Goal: Information Seeking & Learning: Learn about a topic

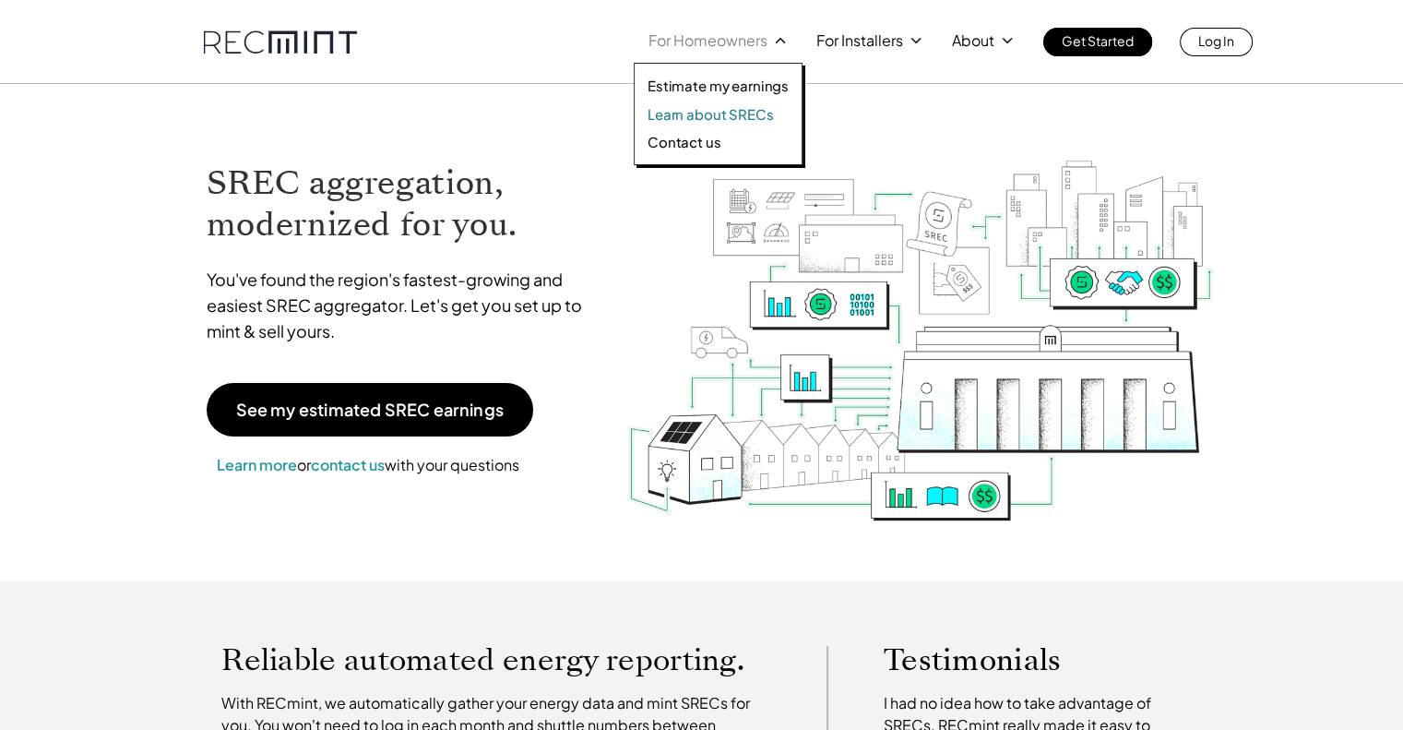
click at [715, 117] on p "Learn about SRECs" at bounding box center [710, 114] width 125 height 18
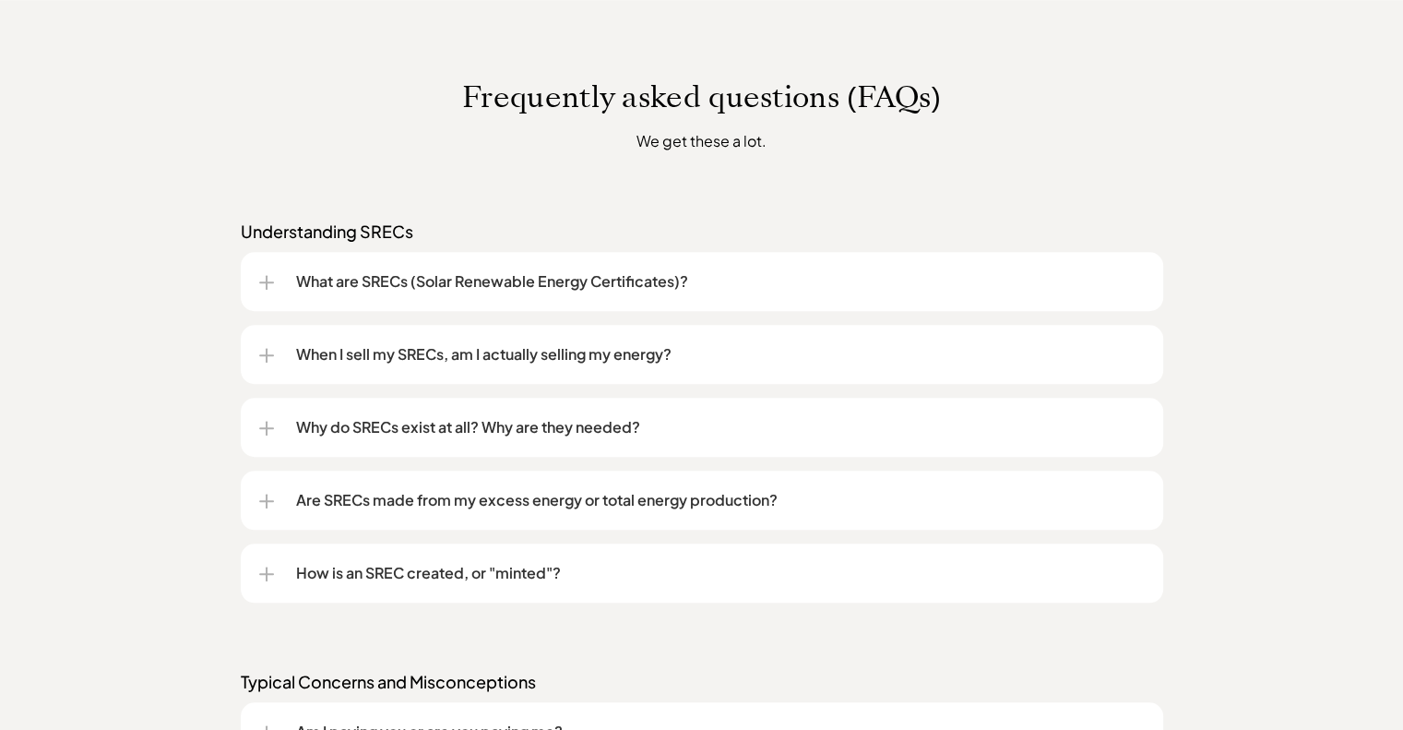
scroll to position [1384, 0]
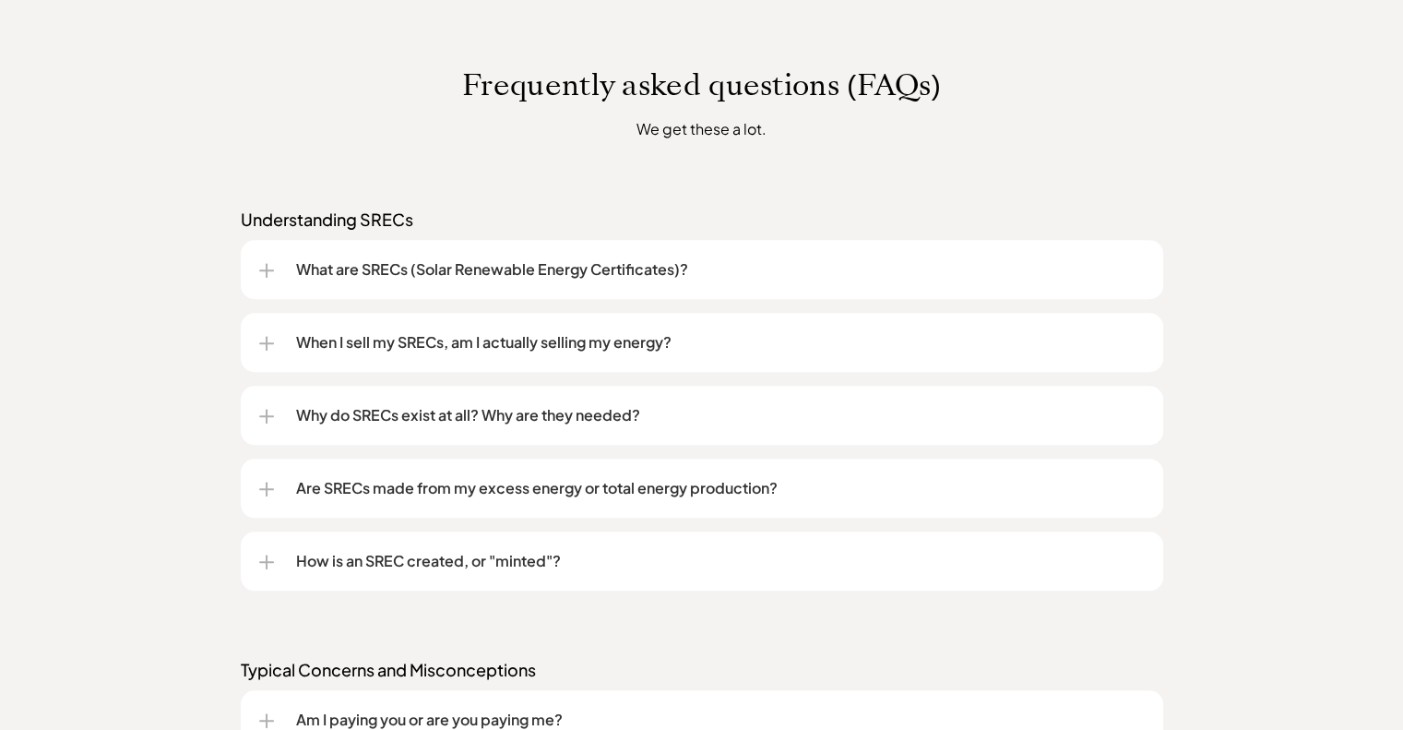
click at [296, 336] on p "When I sell my SRECs, am I actually selling my energy?" at bounding box center [720, 342] width 849 height 22
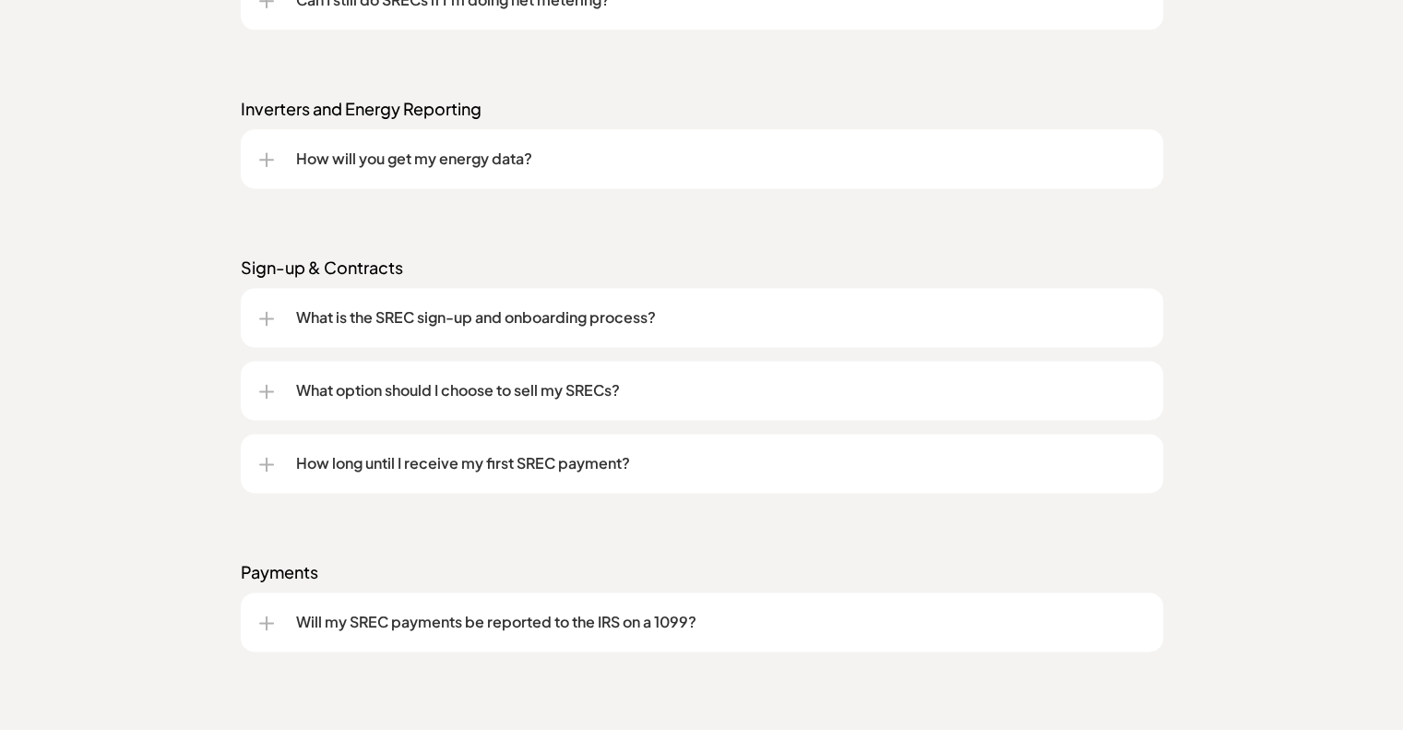
scroll to position [2491, 0]
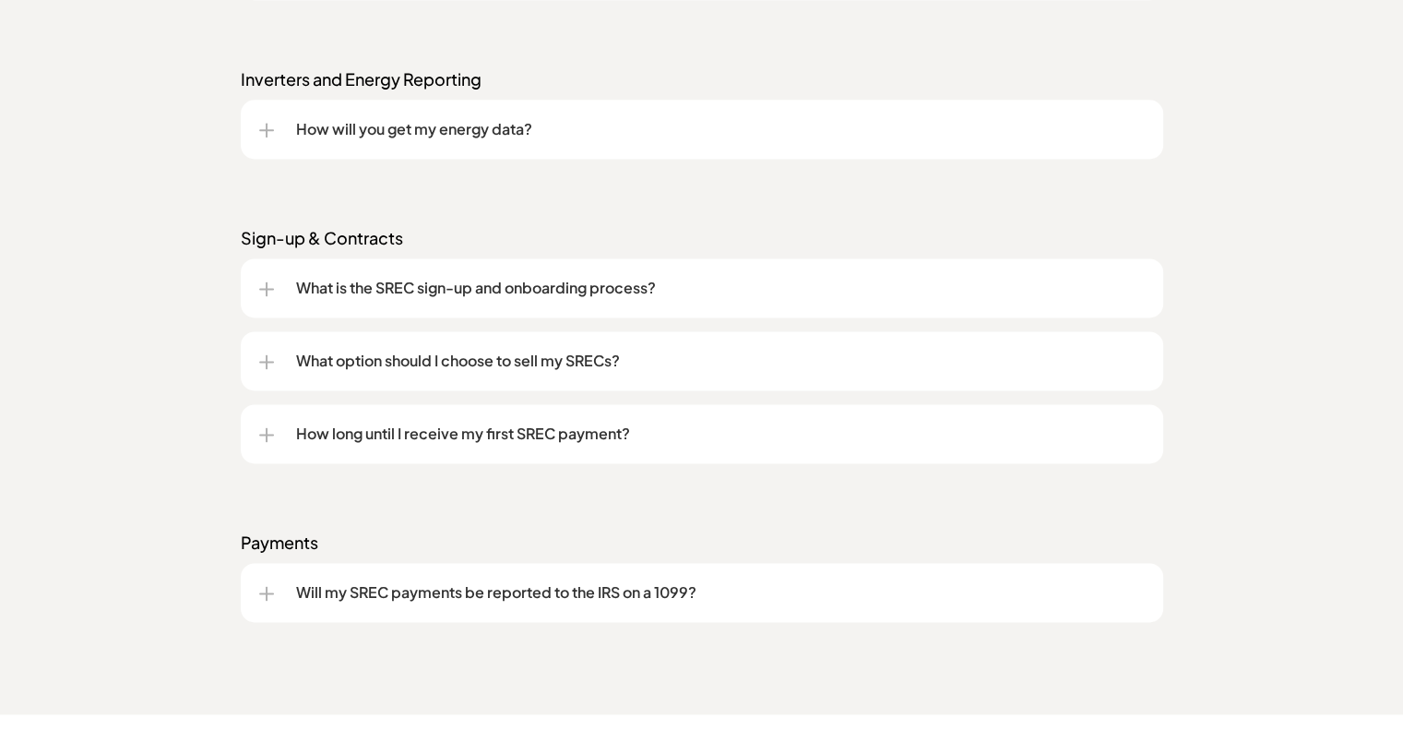
click at [316, 556] on div "Payments Will my SREC payments be reported to the IRS on a 1099?" at bounding box center [702, 576] width 923 height 90
click at [305, 588] on p "Will my SREC payments be reported to the IRS on a 1099?" at bounding box center [720, 592] width 849 height 22
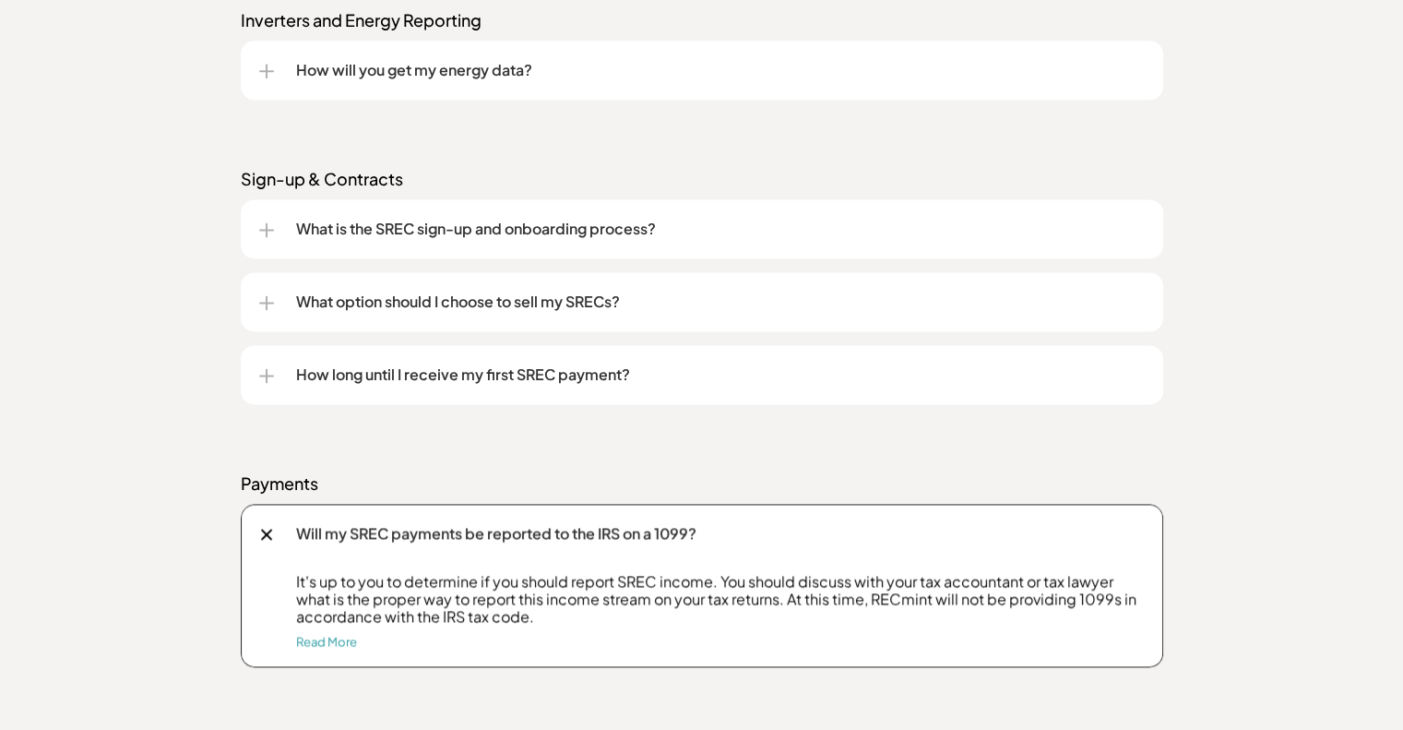
scroll to position [2584, 0]
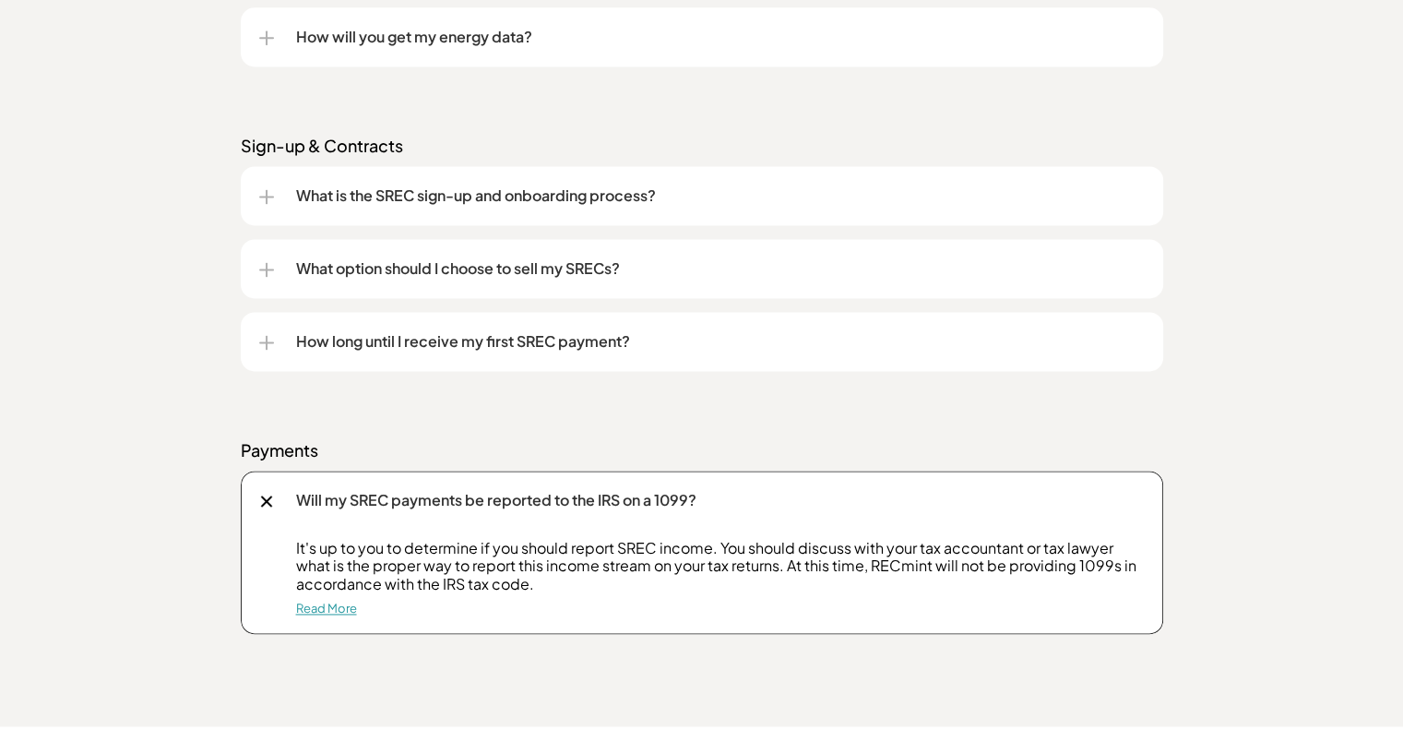
click at [339, 605] on link "Read More" at bounding box center [326, 608] width 61 height 15
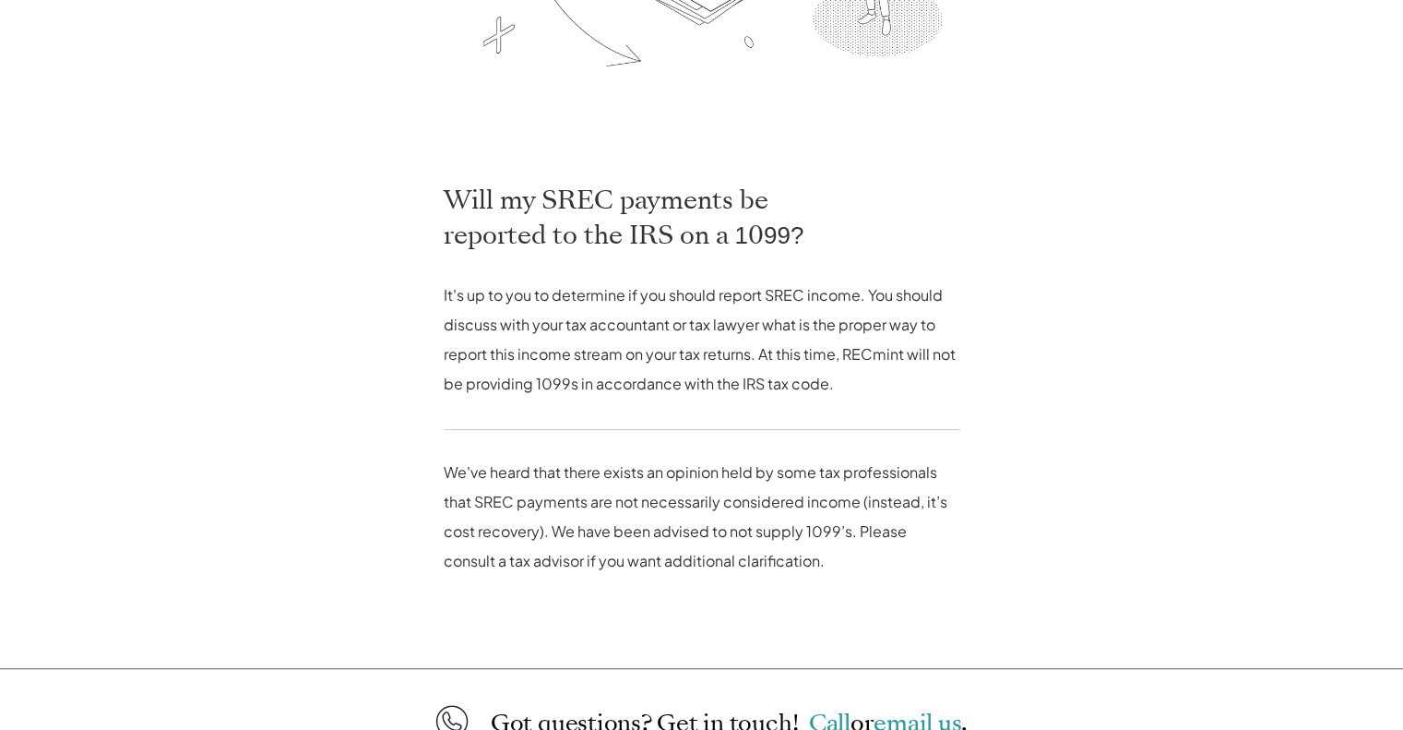
scroll to position [738, 0]
